Goal: Task Accomplishment & Management: Manage account settings

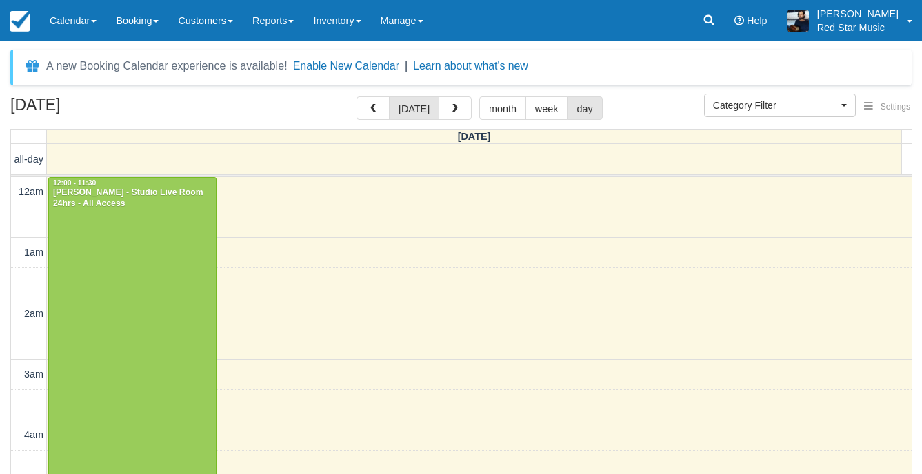
select select
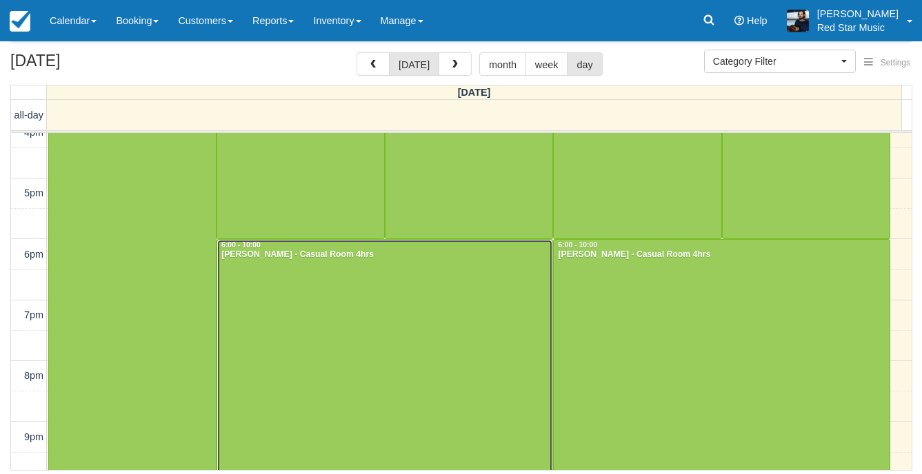
scroll to position [1094, 0]
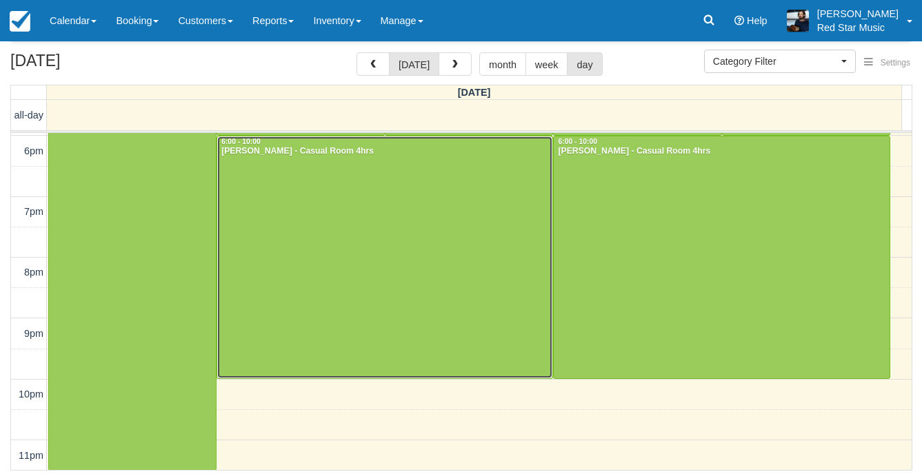
click at [355, 290] on div at bounding box center [384, 258] width 335 height 243
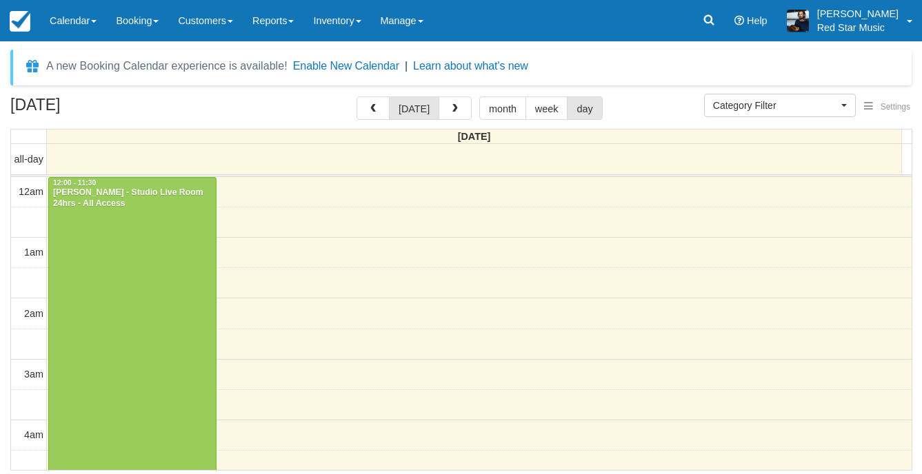
select select
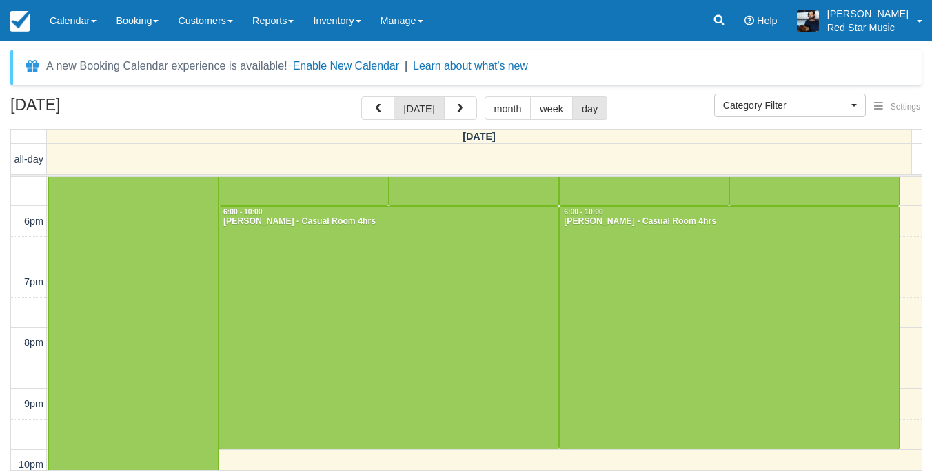
scroll to position [1000, 0]
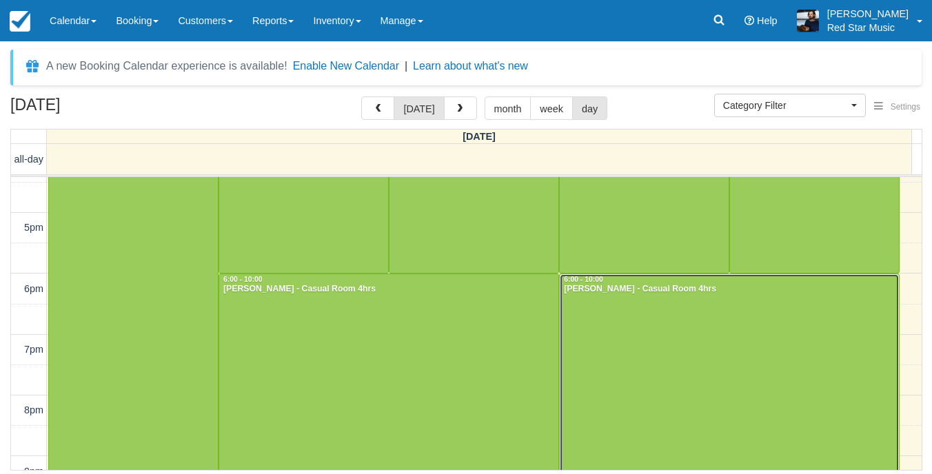
click at [678, 312] on div at bounding box center [729, 395] width 339 height 243
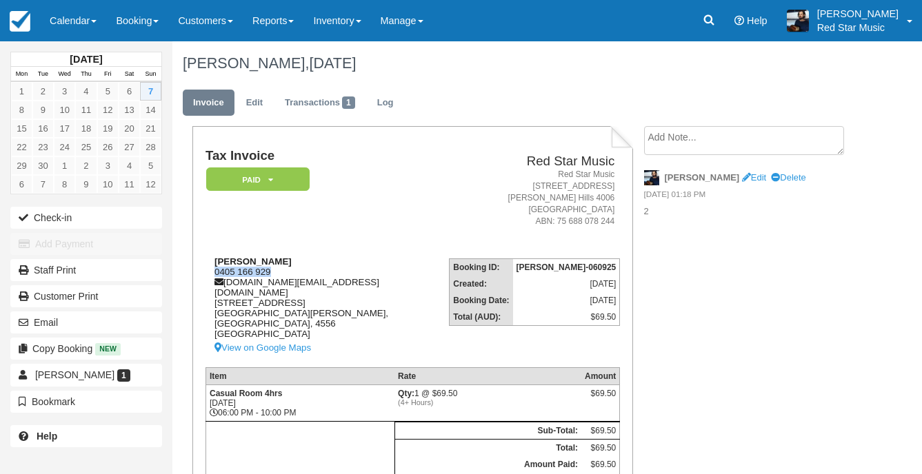
click at [207, 270] on div "Sam Nab 0405 166 929 arches.mgmt.au@gmail.com 78 Palm Forest Cct FOREST GLEN, Q…" at bounding box center [326, 306] width 243 height 100
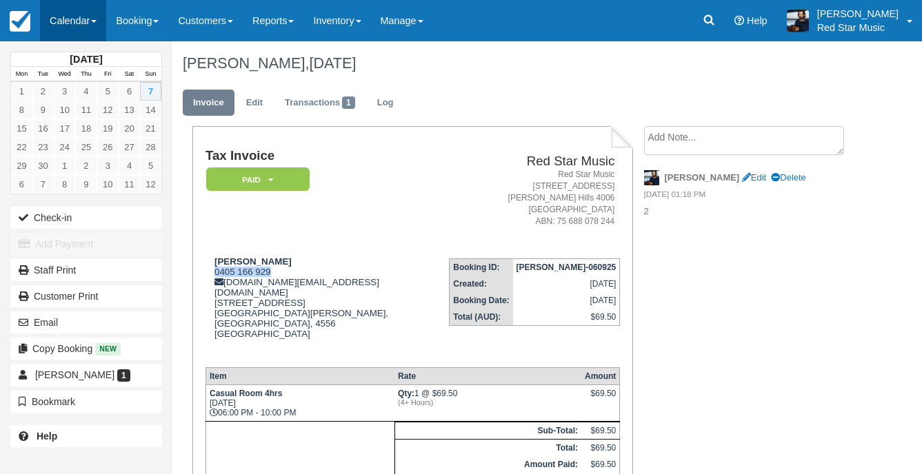
click at [57, 17] on link "Calendar" at bounding box center [73, 20] width 66 height 41
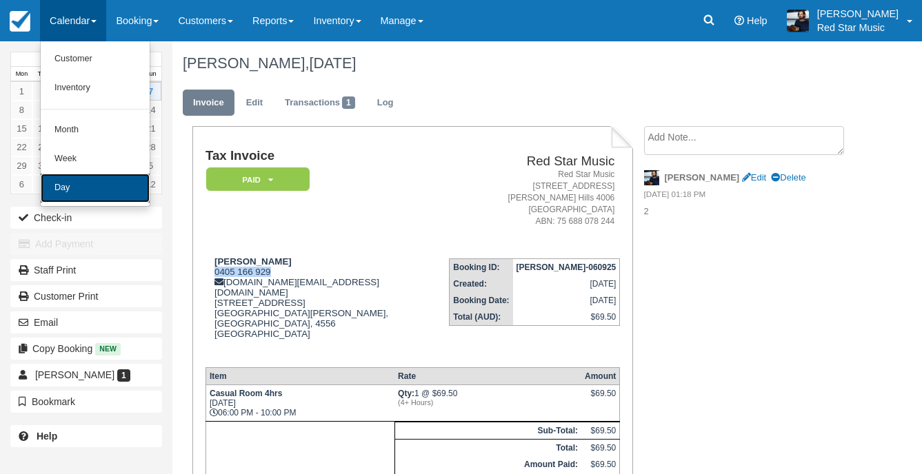
click at [66, 177] on link "Day" at bounding box center [95, 188] width 109 height 29
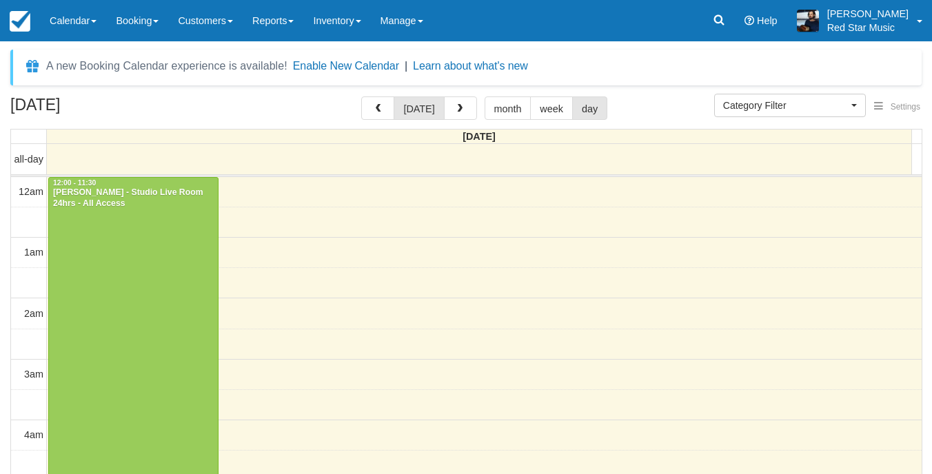
select select
